Goal: Information Seeking & Learning: Learn about a topic

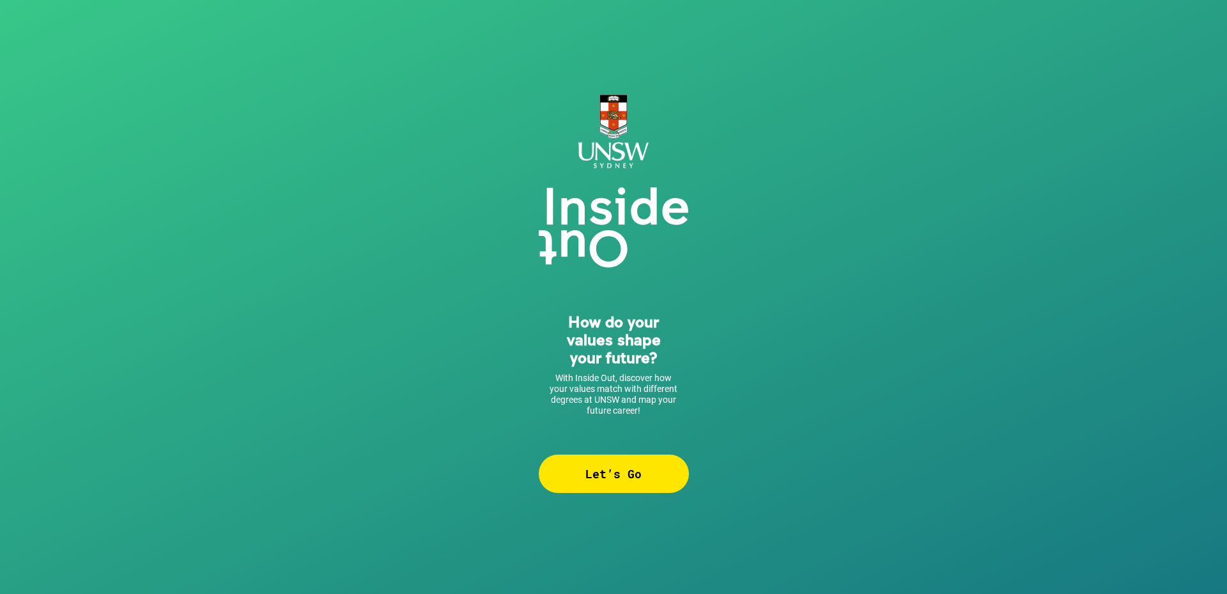
click at [620, 468] on div "Let’s Go" at bounding box center [614, 473] width 150 height 38
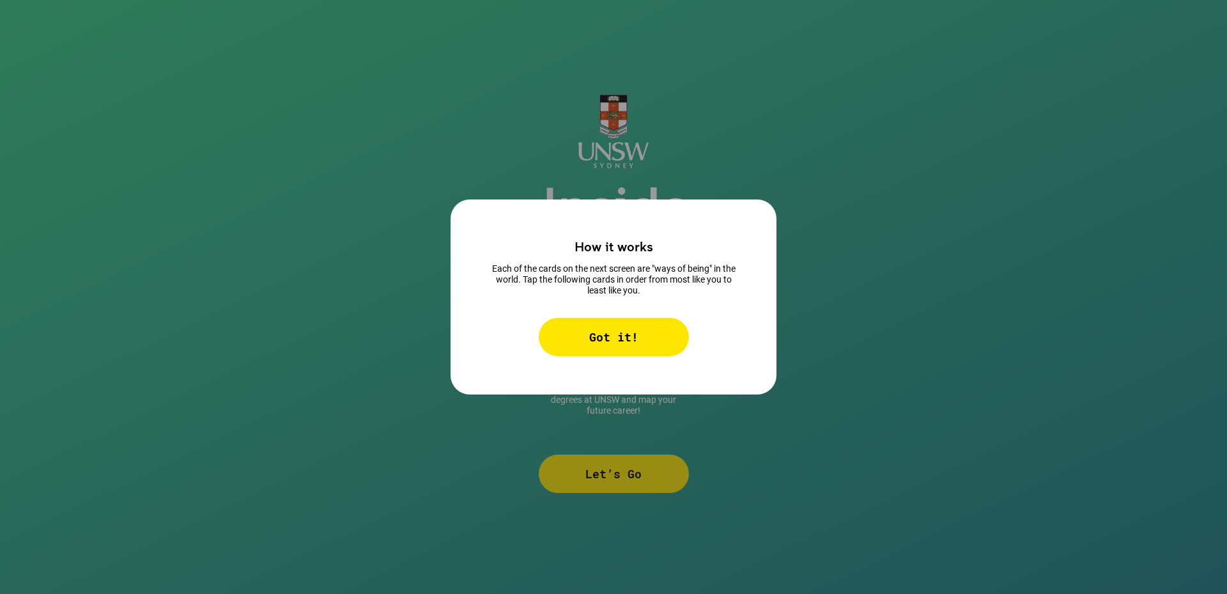
click at [644, 336] on div "Got it!" at bounding box center [614, 337] width 150 height 38
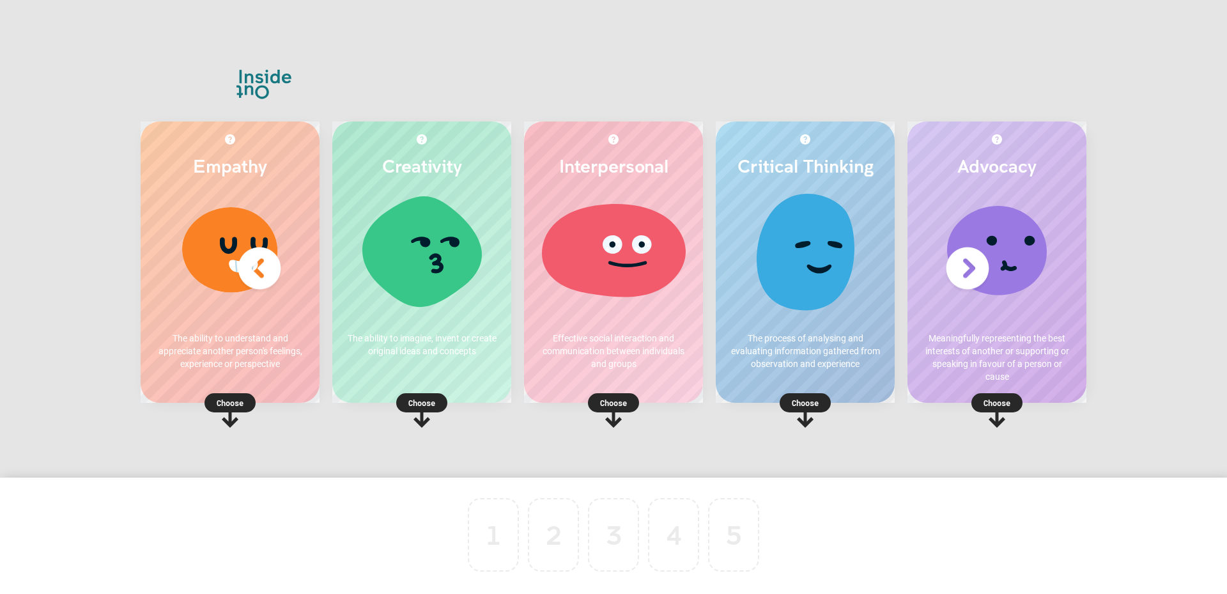
click at [419, 261] on div at bounding box center [421, 255] width 153 height 128
click at [416, 396] on p "Choose" at bounding box center [421, 402] width 179 height 13
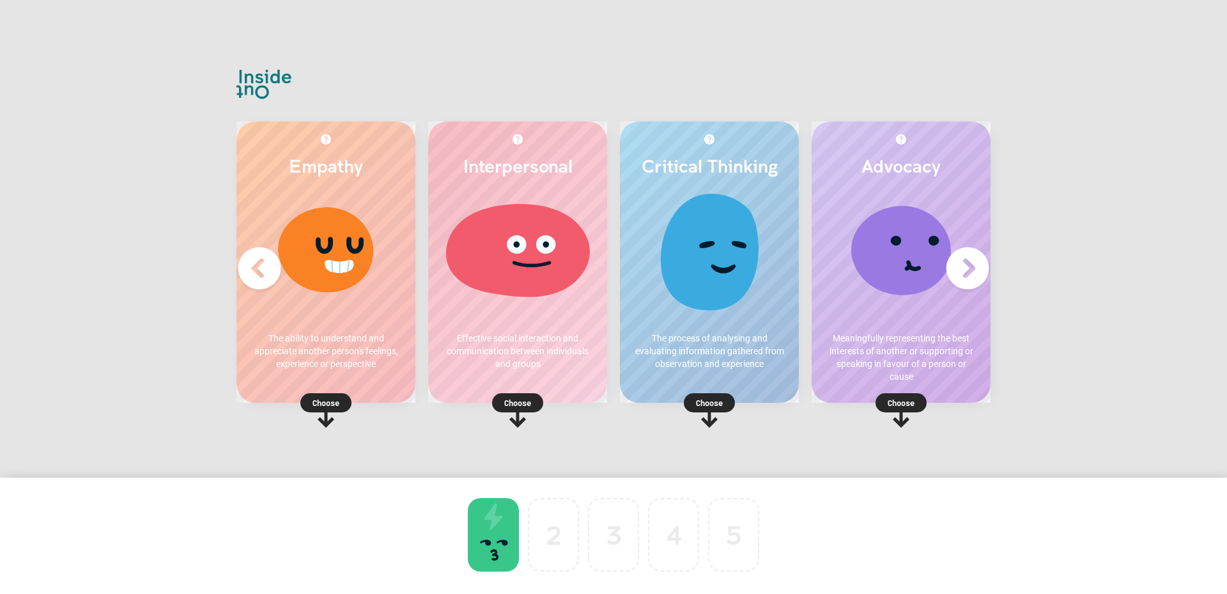
click at [973, 264] on img at bounding box center [967, 268] width 51 height 51
click at [256, 398] on p "Choose" at bounding box center [325, 402] width 179 height 13
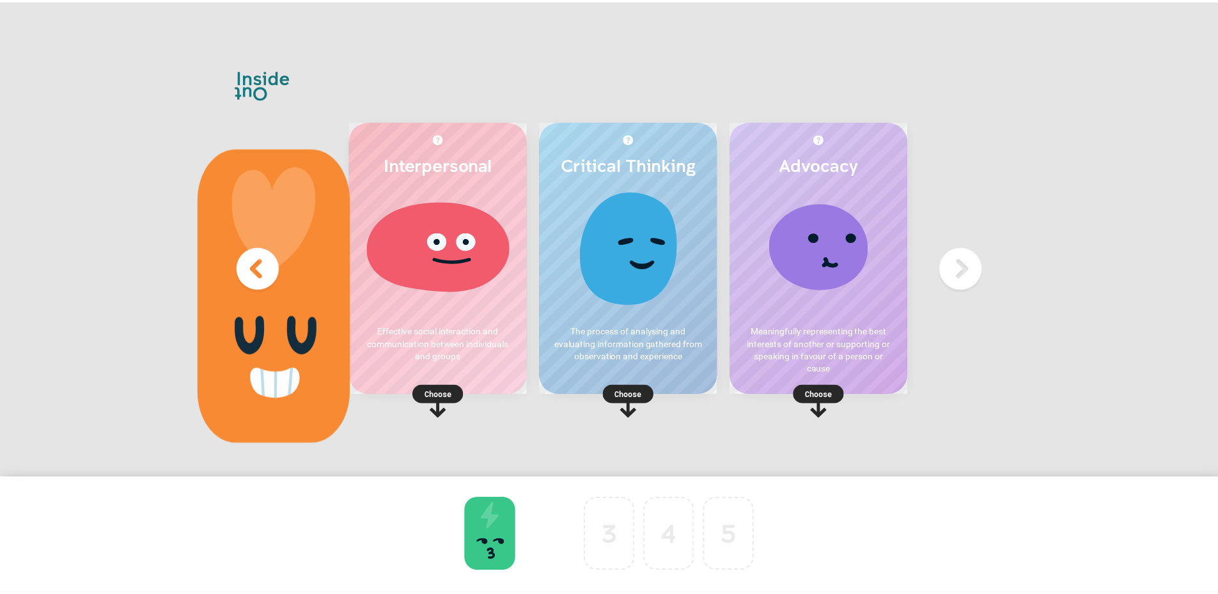
scroll to position [0, 0]
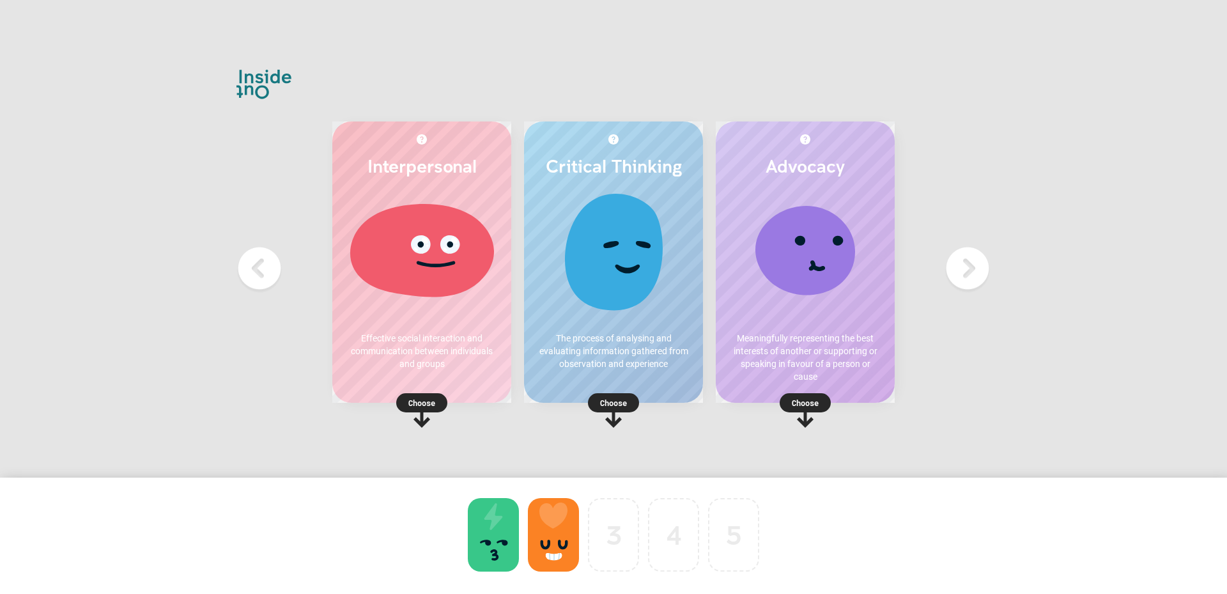
click at [607, 398] on p "Choose" at bounding box center [613, 402] width 179 height 13
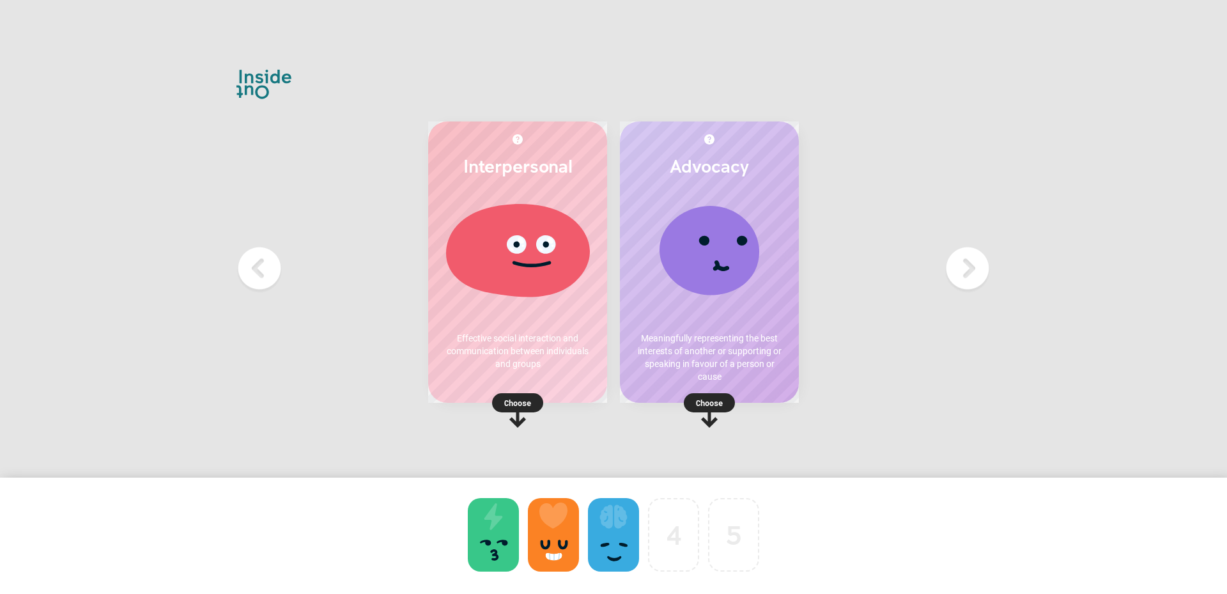
click at [520, 403] on p "Choose" at bounding box center [517, 402] width 179 height 13
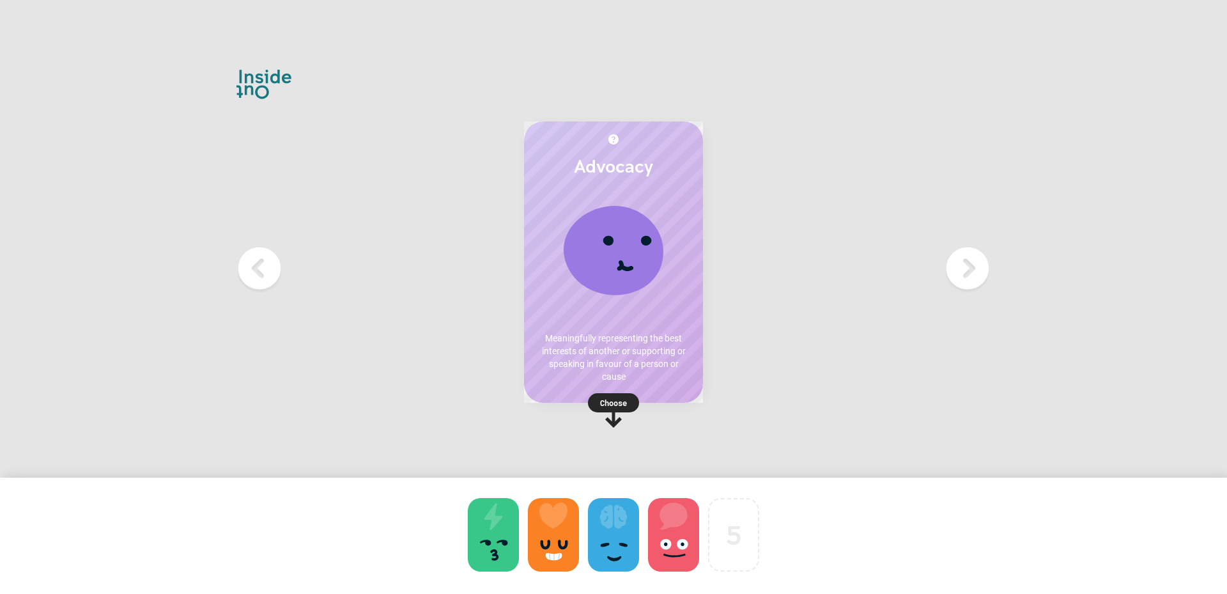
click at [630, 399] on rect at bounding box center [613, 402] width 51 height 19
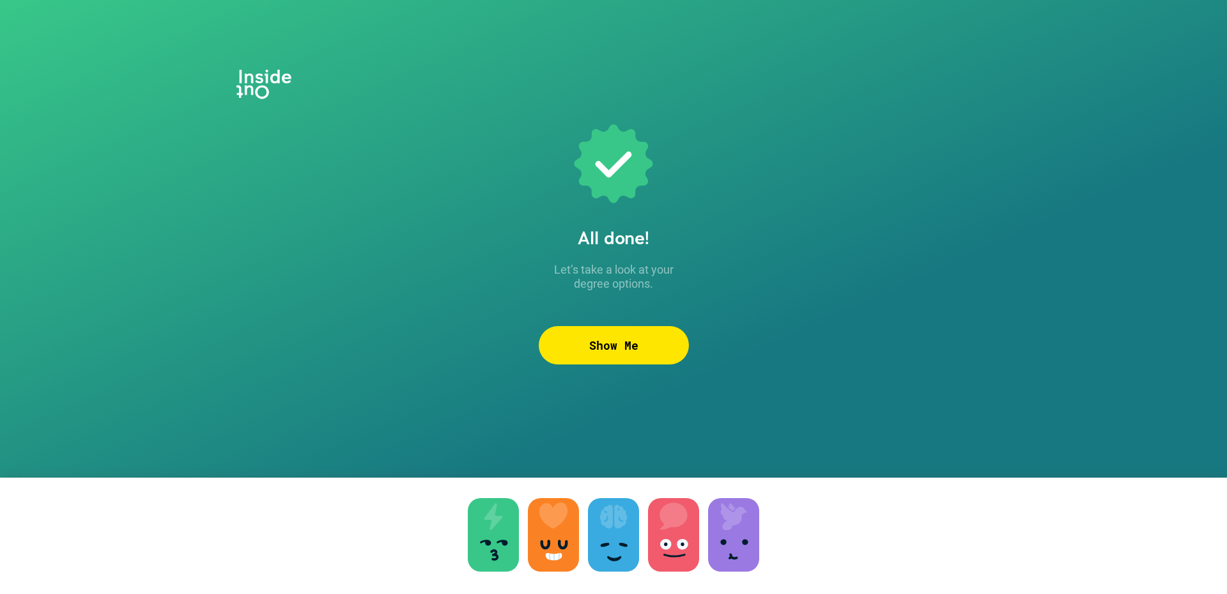
click at [613, 350] on div "Show Me" at bounding box center [614, 345] width 150 height 38
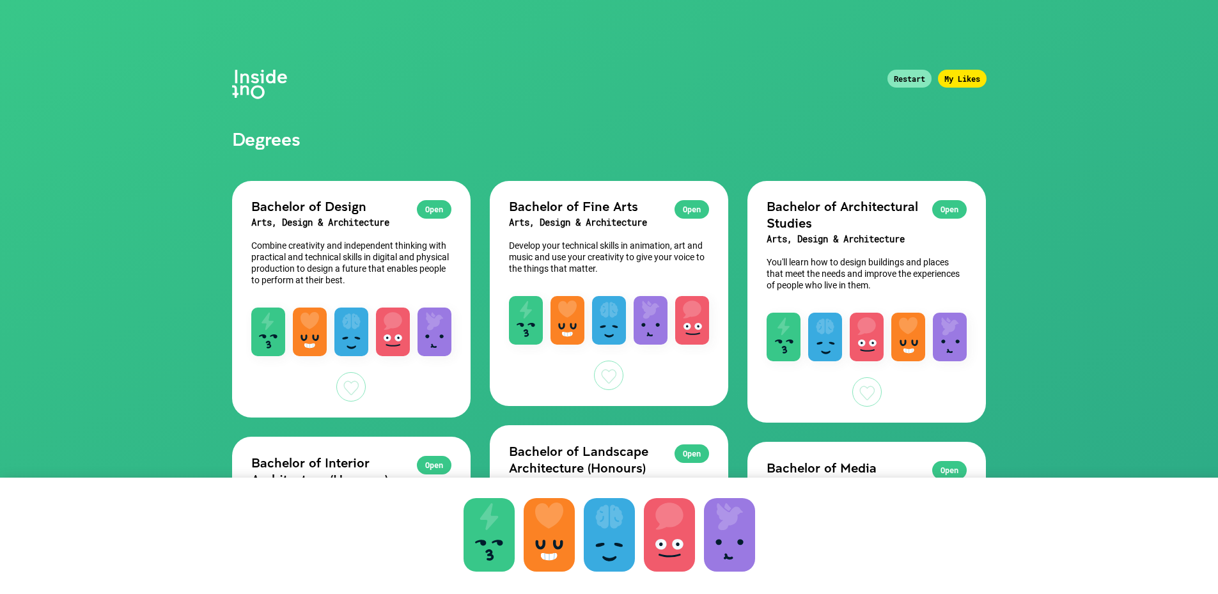
click at [351, 382] on div at bounding box center [350, 386] width 29 height 29
click at [607, 366] on div at bounding box center [608, 374] width 29 height 29
click at [863, 382] on div at bounding box center [866, 391] width 29 height 29
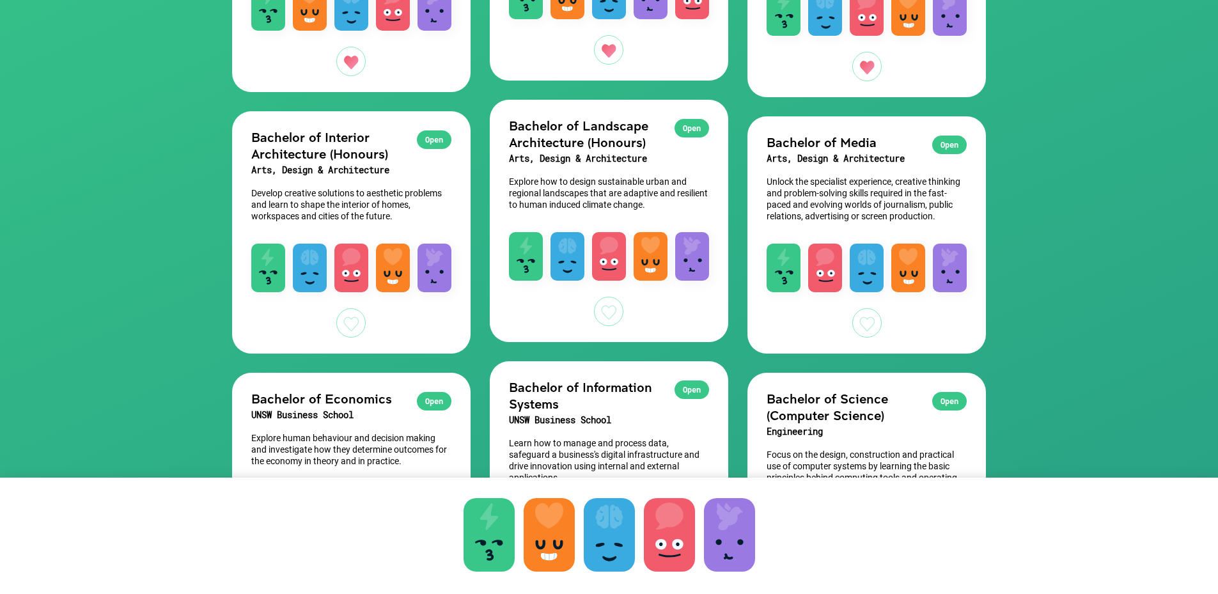
scroll to position [341, 0]
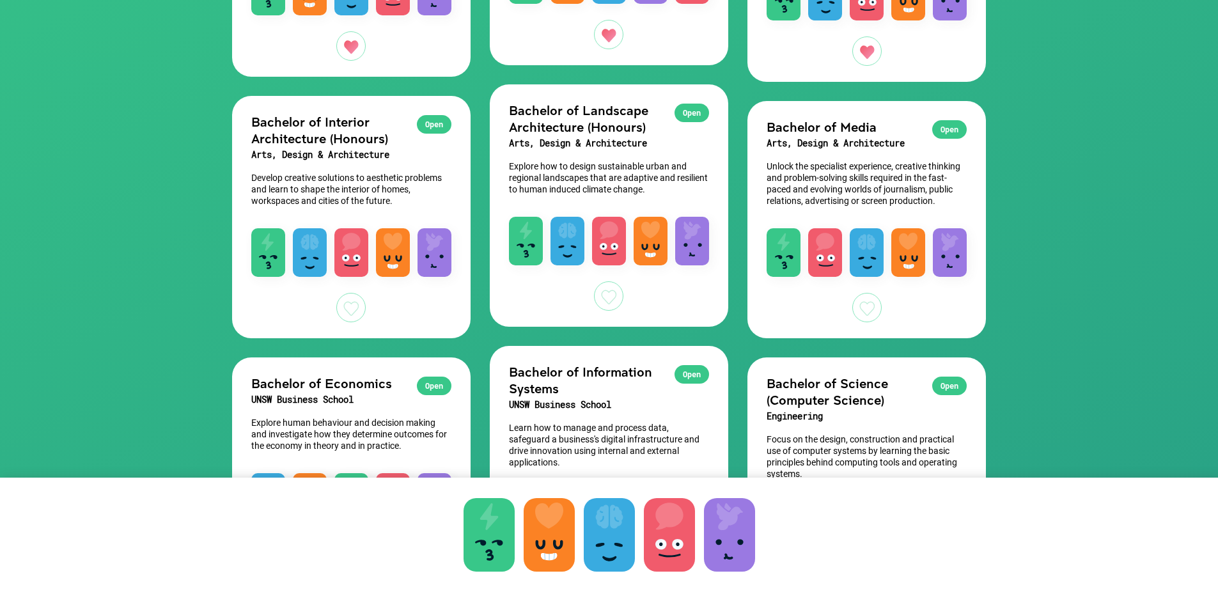
click at [352, 303] on div at bounding box center [350, 307] width 29 height 29
click at [606, 298] on div at bounding box center [608, 295] width 29 height 29
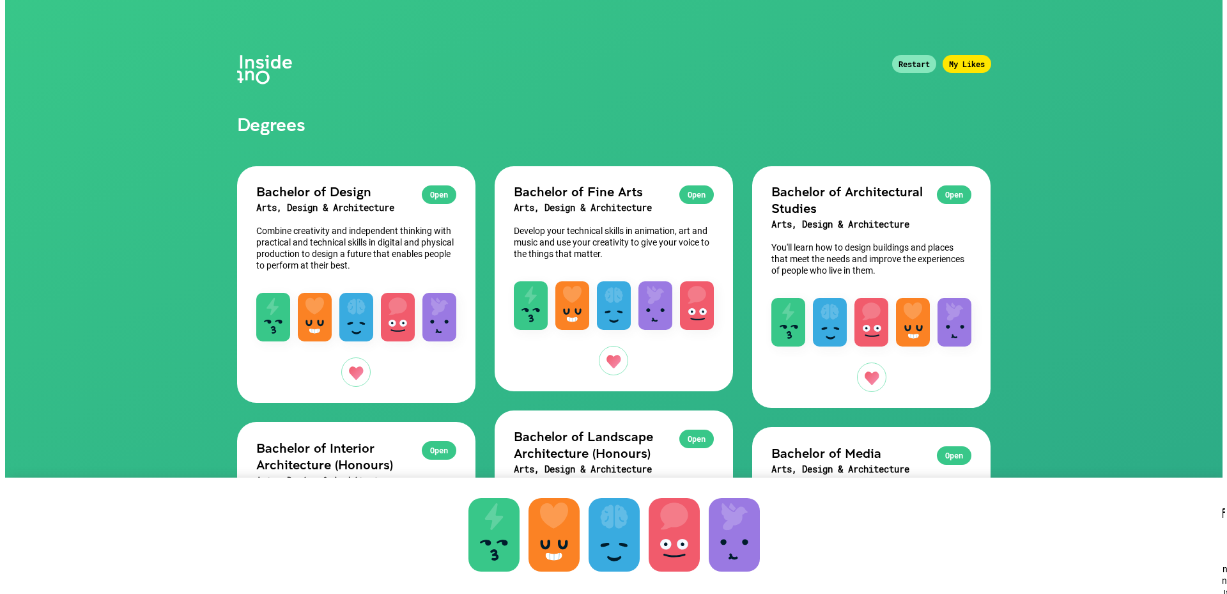
scroll to position [0, 0]
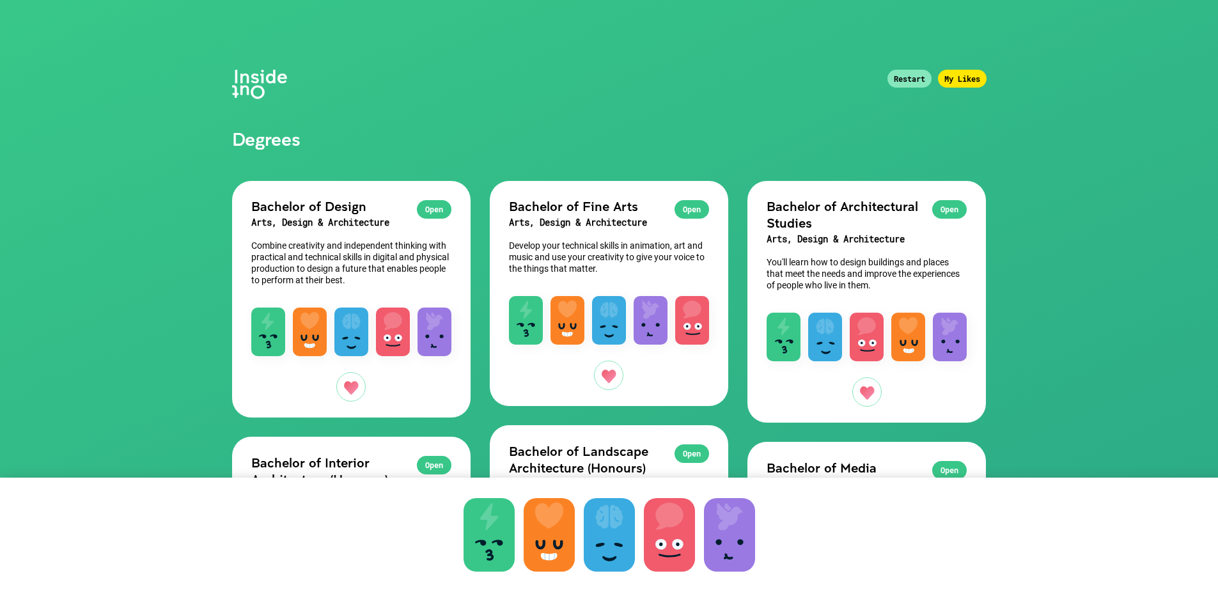
click at [961, 81] on div "My Likes" at bounding box center [962, 79] width 49 height 18
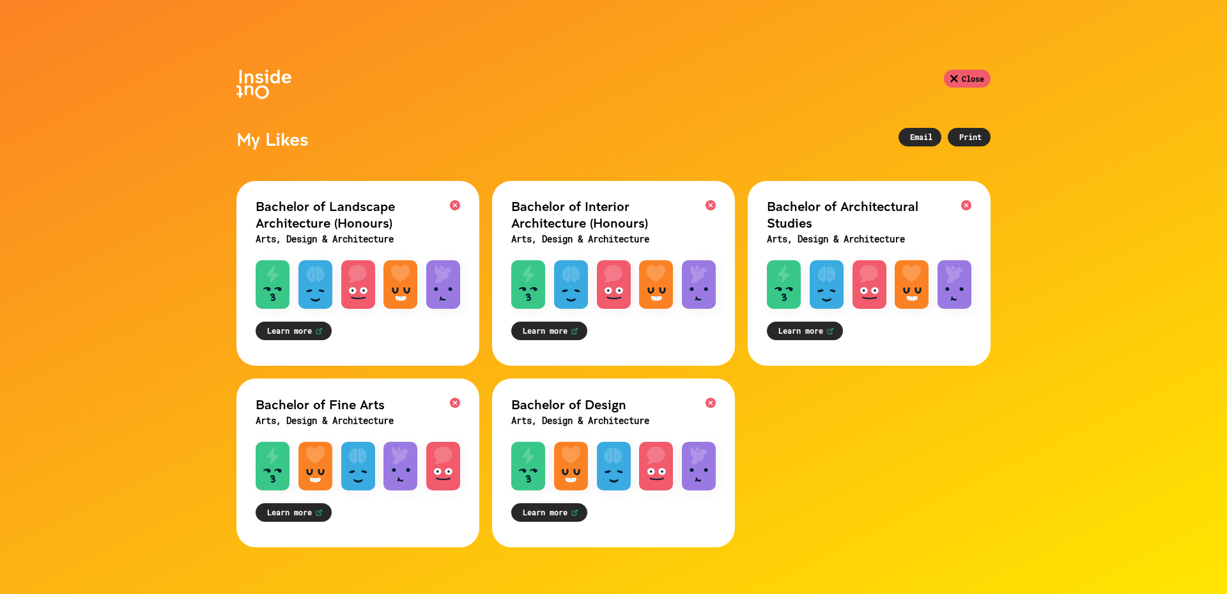
click at [975, 144] on div "Print" at bounding box center [969, 137] width 43 height 19
